Goal: Find specific page/section: Find specific page/section

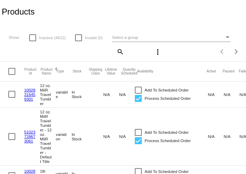
click at [117, 41] on div "Select a group" at bounding box center [168, 37] width 112 height 8
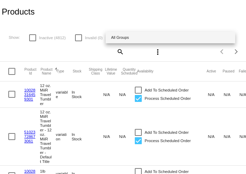
click at [117, 41] on span "All Groups" at bounding box center [170, 37] width 119 height 11
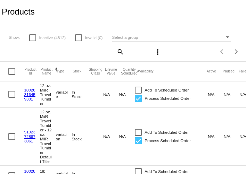
click at [153, 38] on div "Select a group" at bounding box center [168, 37] width 112 height 8
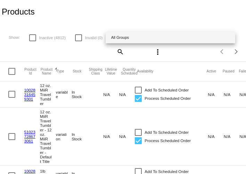
click at [161, 57] on div at bounding box center [123, 87] width 246 height 174
click at [157, 53] on mat-icon "more_vert" at bounding box center [157, 52] width 8 height 8
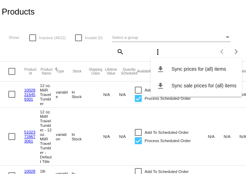
click at [157, 53] on div "file_download Sync prices for (all) items file_download Sync sale prices for (a…" at bounding box center [196, 71] width 91 height 52
click at [128, 53] on div at bounding box center [123, 87] width 246 height 174
click at [121, 53] on mat-icon "search" at bounding box center [120, 51] width 8 height 11
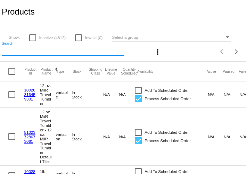
click at [100, 50] on input "Search" at bounding box center [63, 51] width 122 height 6
click at [140, 30] on div "Show: Inactive (4812) Invalid (0) Select a group" at bounding box center [124, 35] width 244 height 14
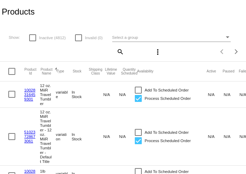
click at [136, 37] on span "Select a group" at bounding box center [125, 37] width 26 height 5
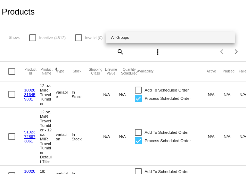
click at [125, 20] on div at bounding box center [123, 87] width 246 height 174
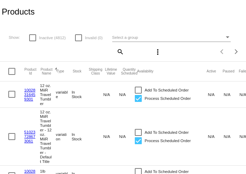
click at [60, 54] on div "search" at bounding box center [63, 51] width 122 height 11
click at [56, 55] on div "search" at bounding box center [63, 51] width 122 height 11
click at [45, 58] on div "Show: Inactive (4812) Invalid (0) Select a group search more_vert Items per pag…" at bounding box center [123, 43] width 246 height 38
click at [120, 53] on mat-icon "search" at bounding box center [120, 51] width 8 height 11
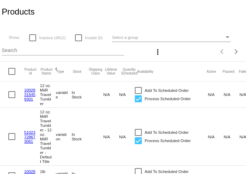
click at [108, 50] on input "Search" at bounding box center [63, 51] width 122 height 6
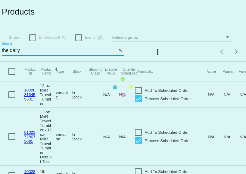
type input "the daily"
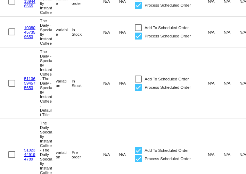
scroll to position [219, 0]
